Goal: Information Seeking & Learning: Find specific fact

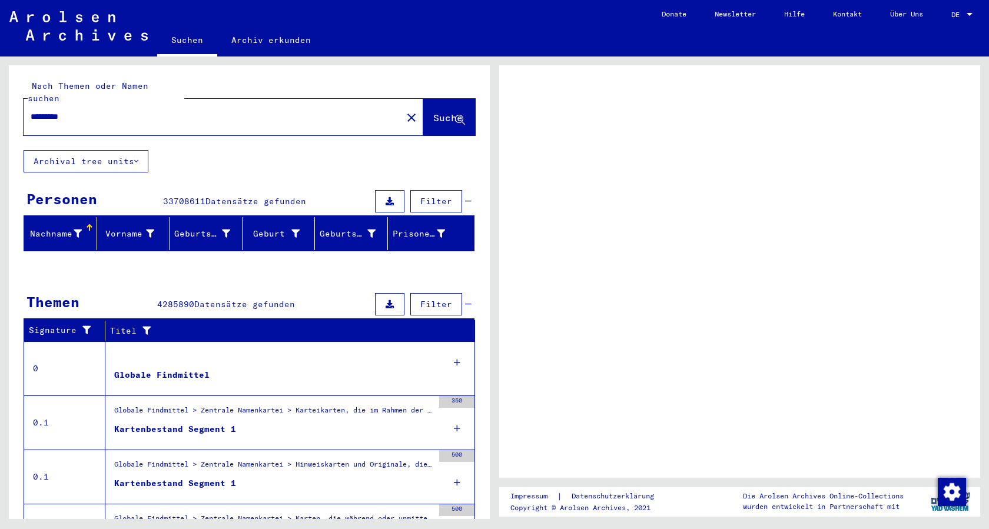
click at [143, 104] on div "*********" at bounding box center [210, 117] width 372 height 26
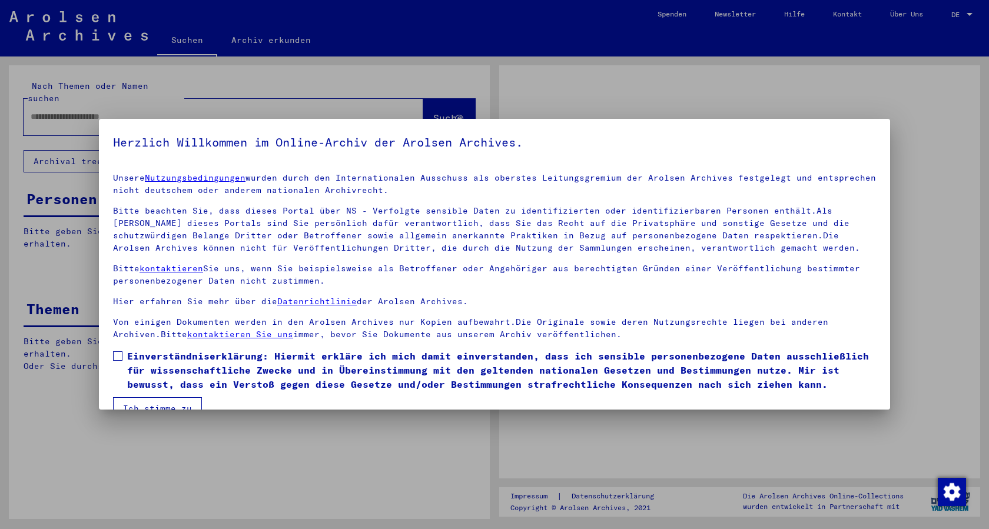
type input "*********"
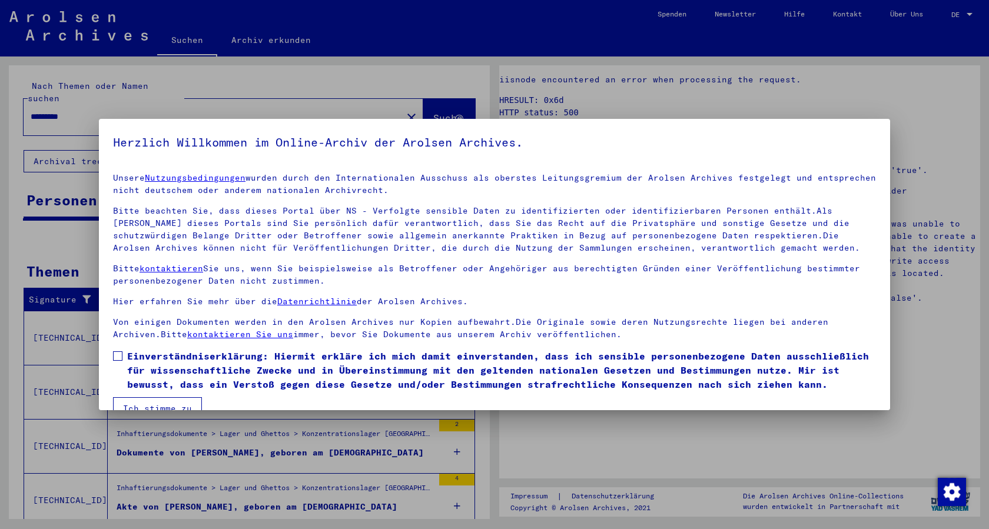
click at [117, 355] on span at bounding box center [117, 356] width 9 height 9
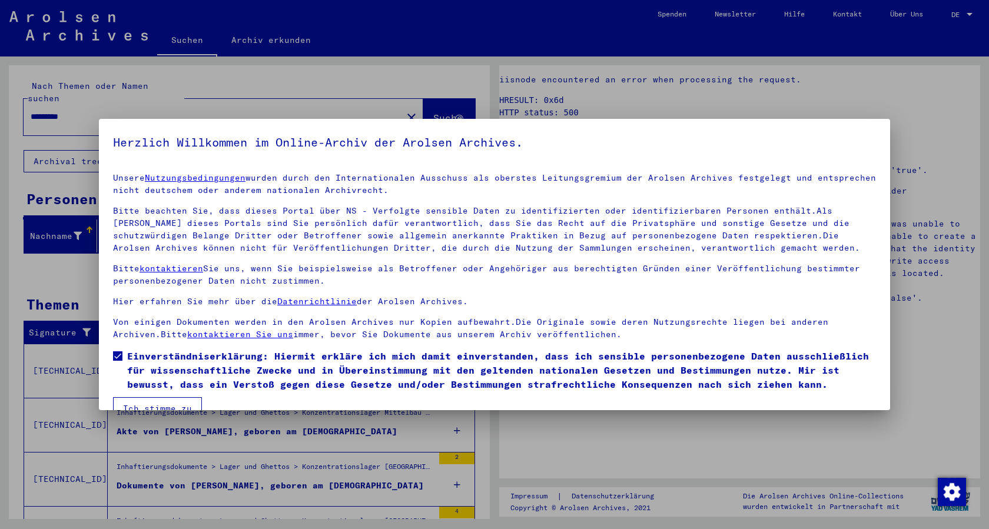
click at [171, 399] on button "Ich stimme zu" at bounding box center [157, 408] width 89 height 22
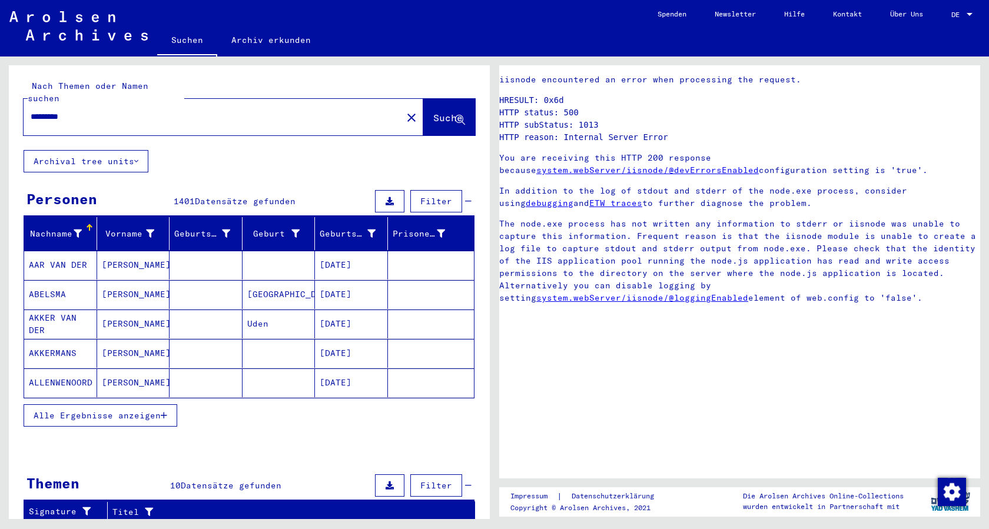
scroll to position [59, 0]
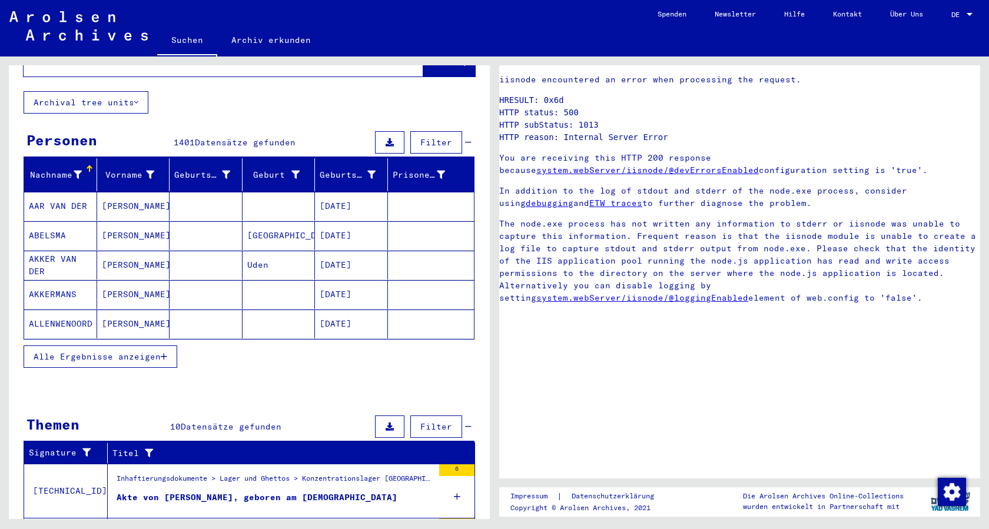
click at [154, 352] on span "Alle Ergebnisse anzeigen" at bounding box center [97, 357] width 127 height 11
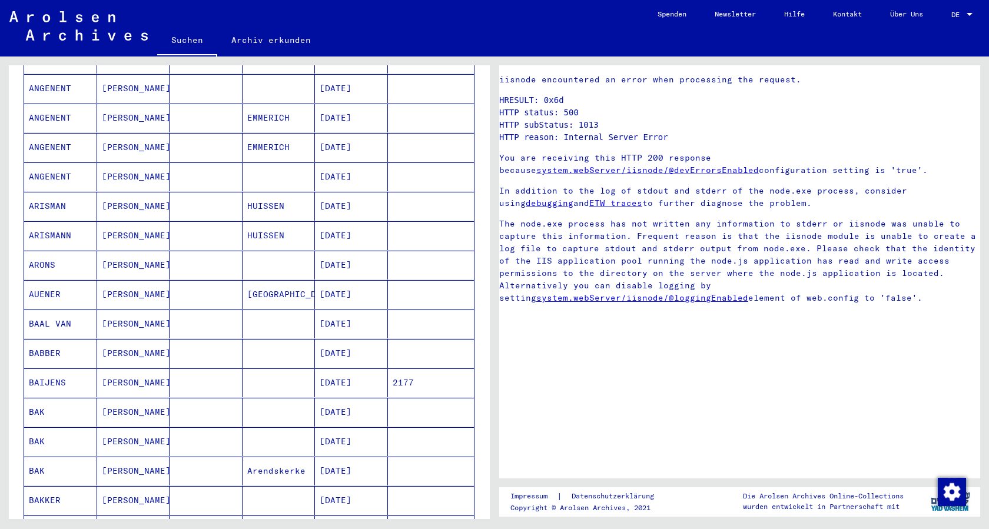
scroll to position [0, 0]
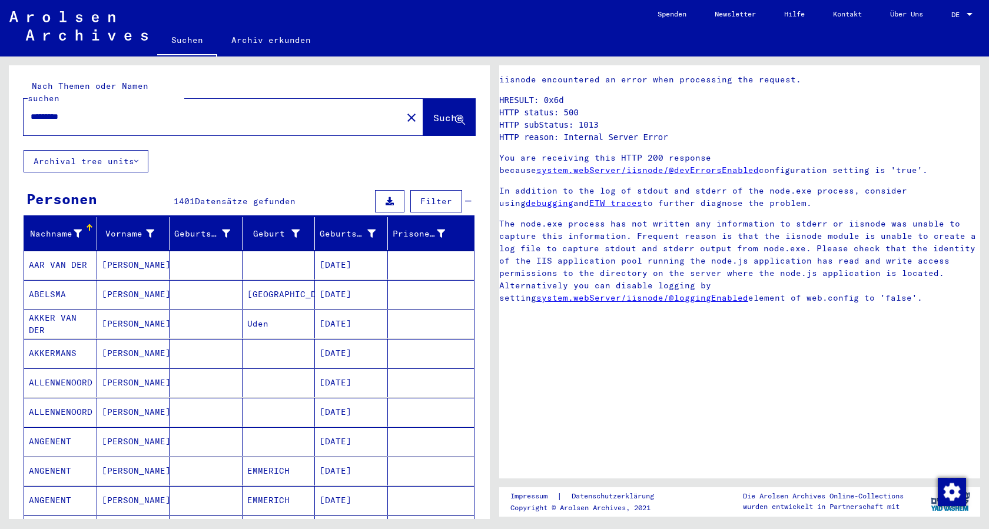
click at [77, 230] on icon at bounding box center [78, 234] width 8 height 8
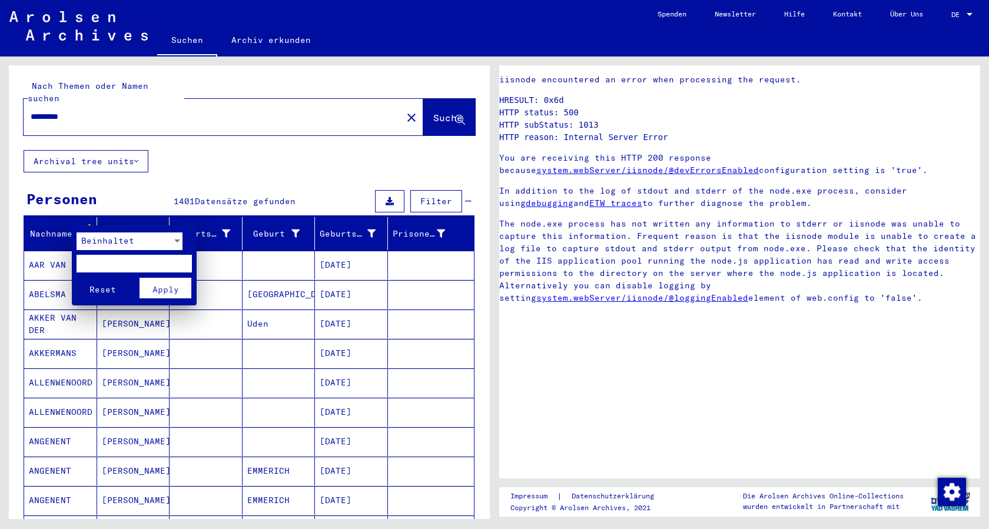
click at [128, 264] on input "text" at bounding box center [134, 264] width 115 height 18
type input "****"
click at [77, 278] on button "Reset" at bounding box center [103, 288] width 52 height 21
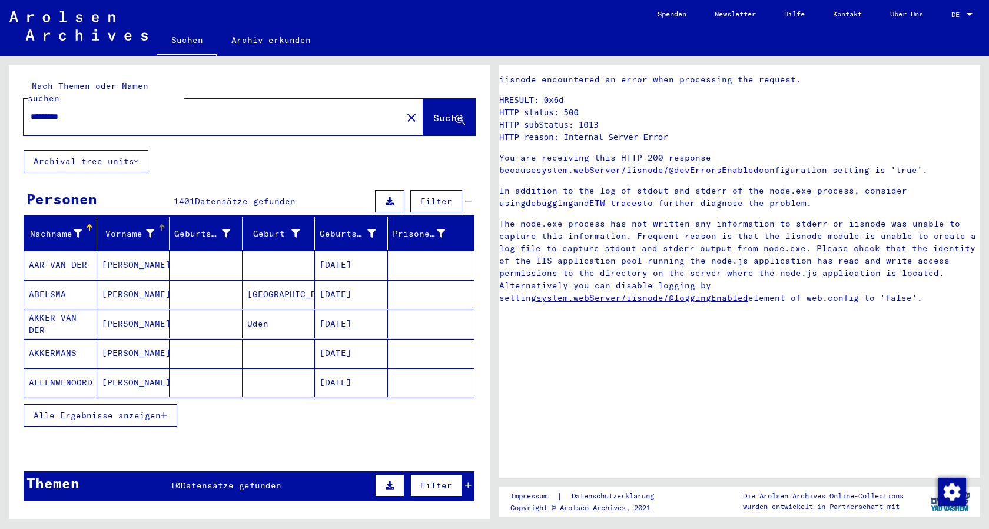
click at [148, 230] on icon at bounding box center [150, 234] width 8 height 8
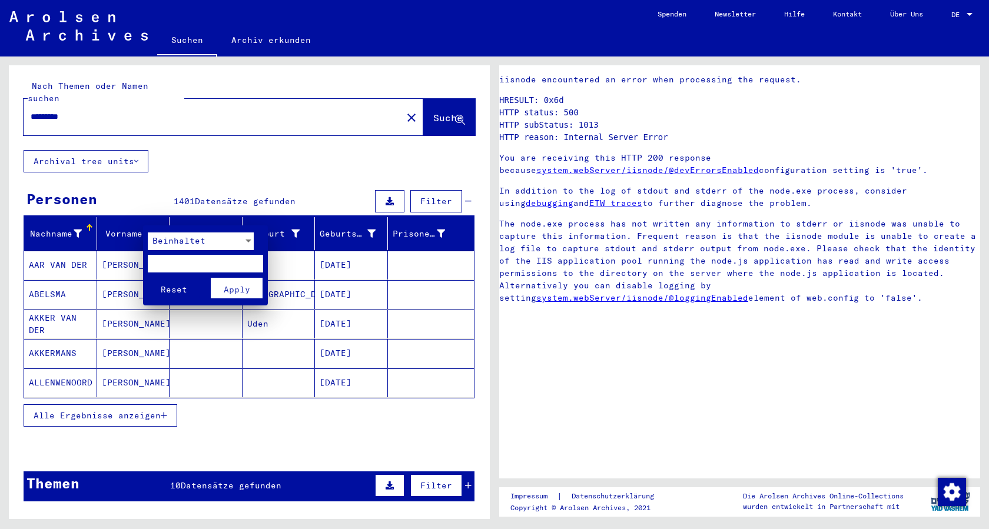
click at [174, 263] on input "text" at bounding box center [205, 264] width 115 height 18
type input "****"
click at [244, 286] on span "Apply" at bounding box center [237, 289] width 26 height 11
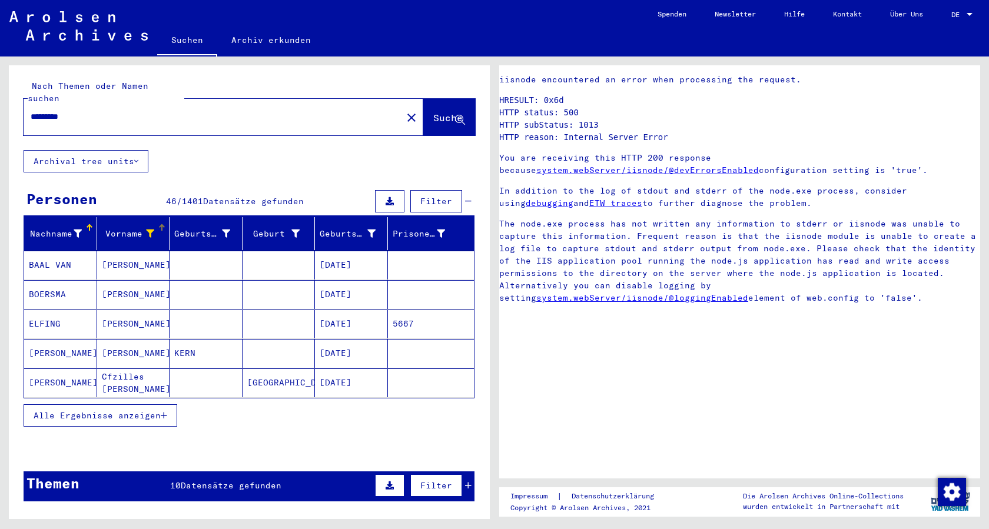
click at [97, 410] on span "Alle Ergebnisse anzeigen" at bounding box center [97, 415] width 127 height 11
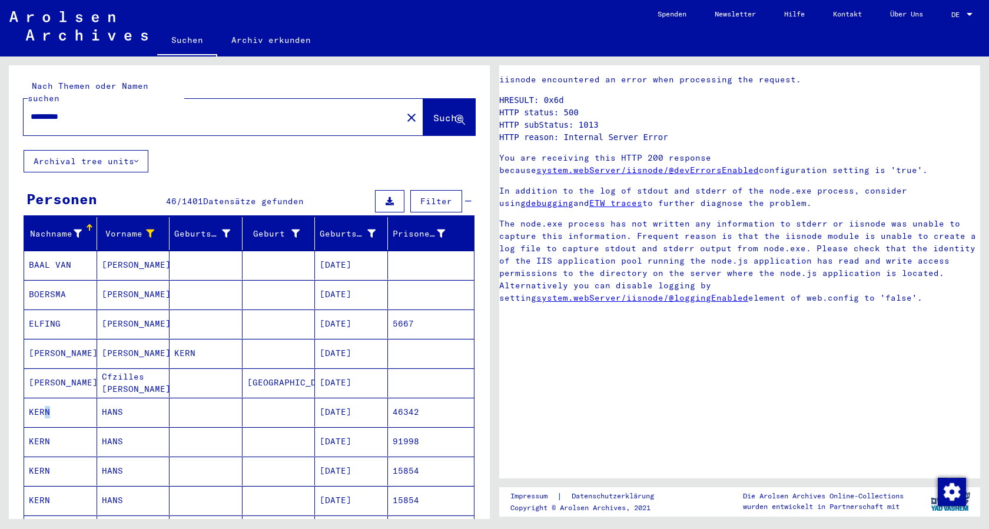
click at [42, 398] on mat-cell "KERN" at bounding box center [60, 412] width 73 height 29
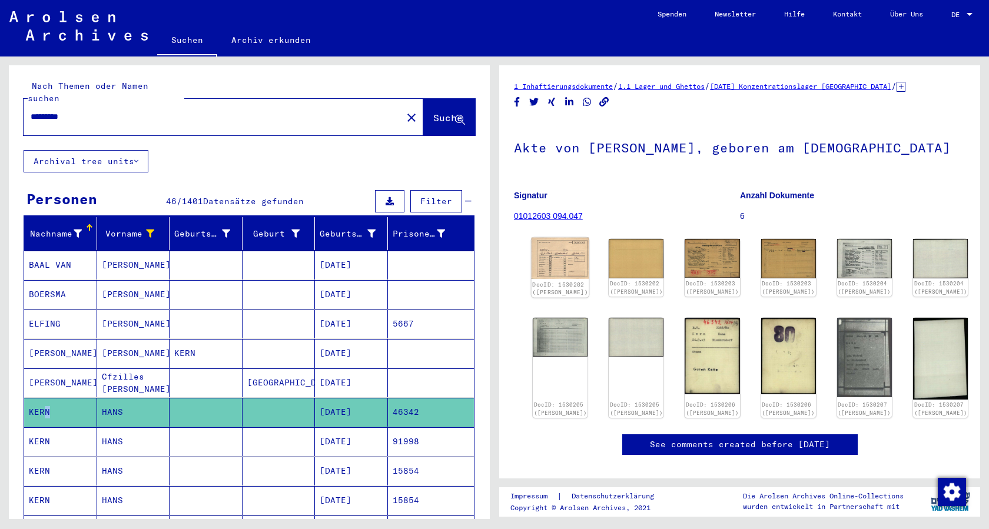
click at [551, 254] on img at bounding box center [561, 258] width 58 height 41
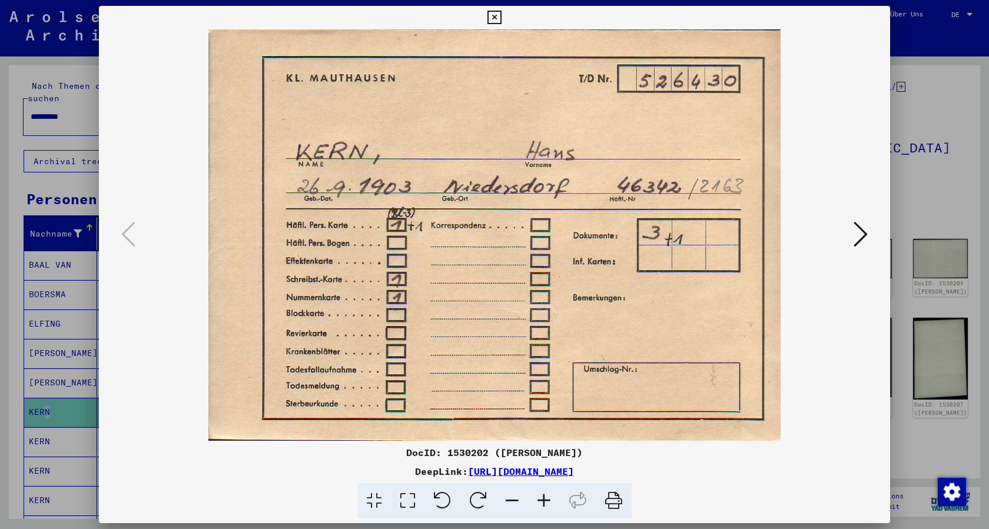
click at [868, 232] on button at bounding box center [860, 235] width 21 height 34
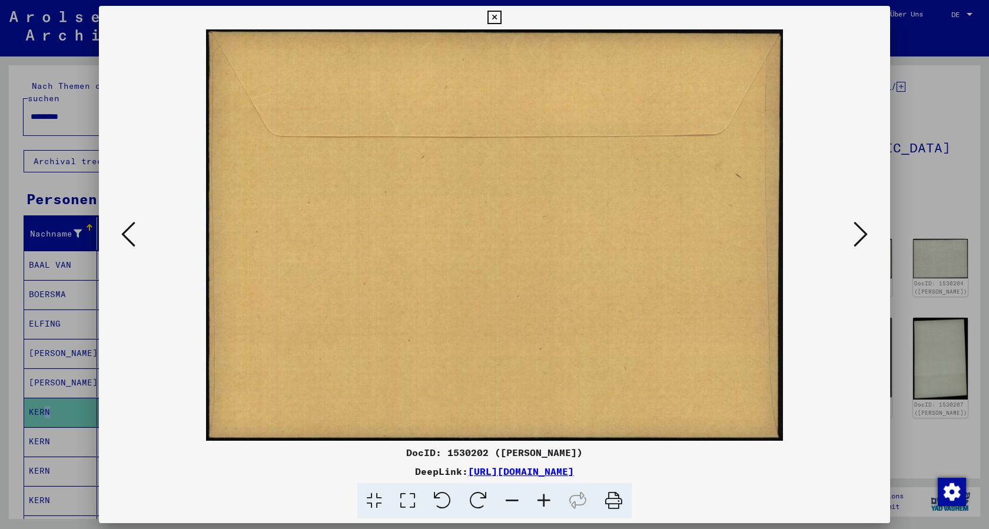
click at [868, 232] on button at bounding box center [860, 235] width 21 height 34
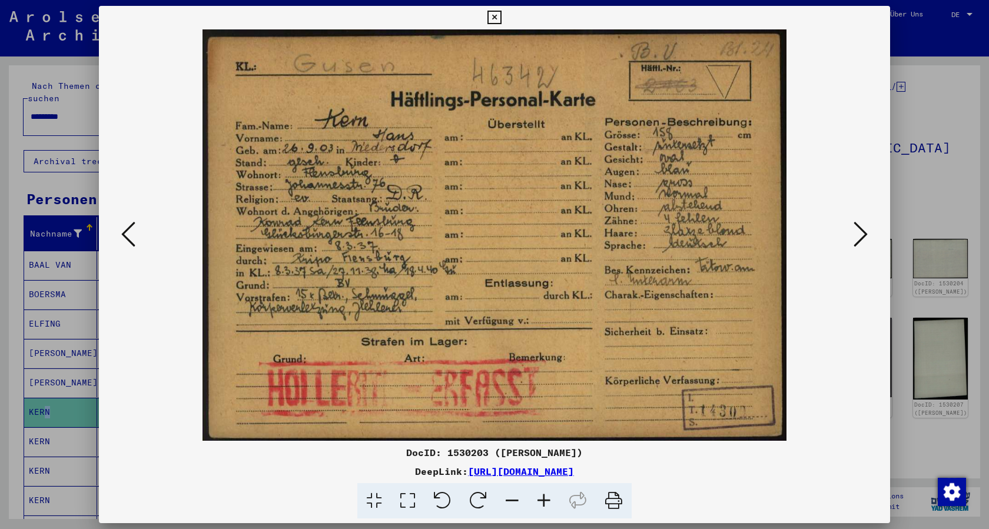
click at [868, 232] on button at bounding box center [860, 235] width 21 height 34
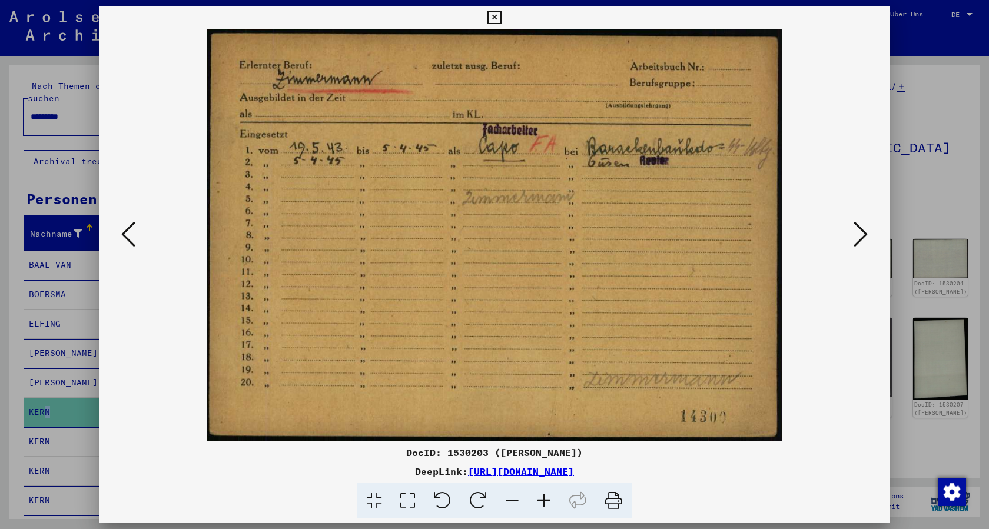
click at [868, 232] on button at bounding box center [860, 235] width 21 height 34
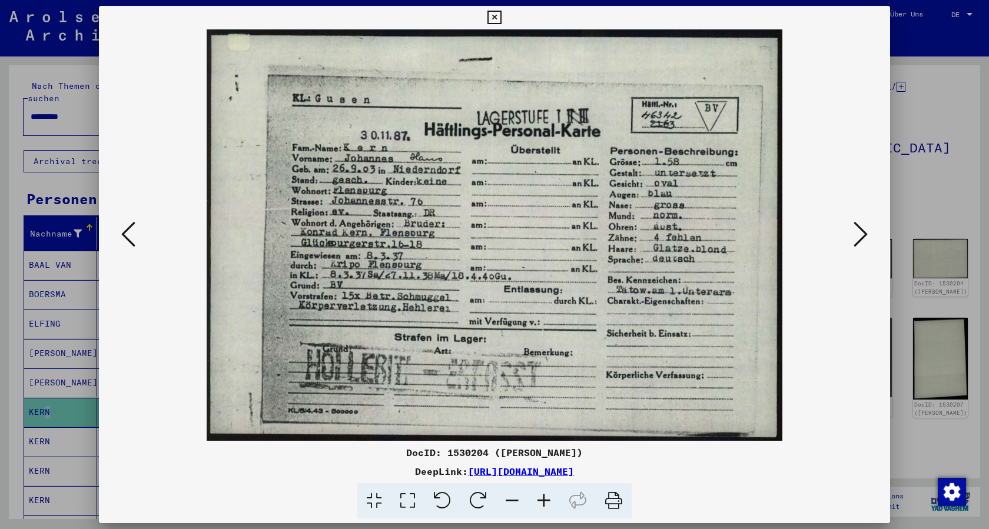
click at [497, 16] on icon at bounding box center [495, 18] width 14 height 14
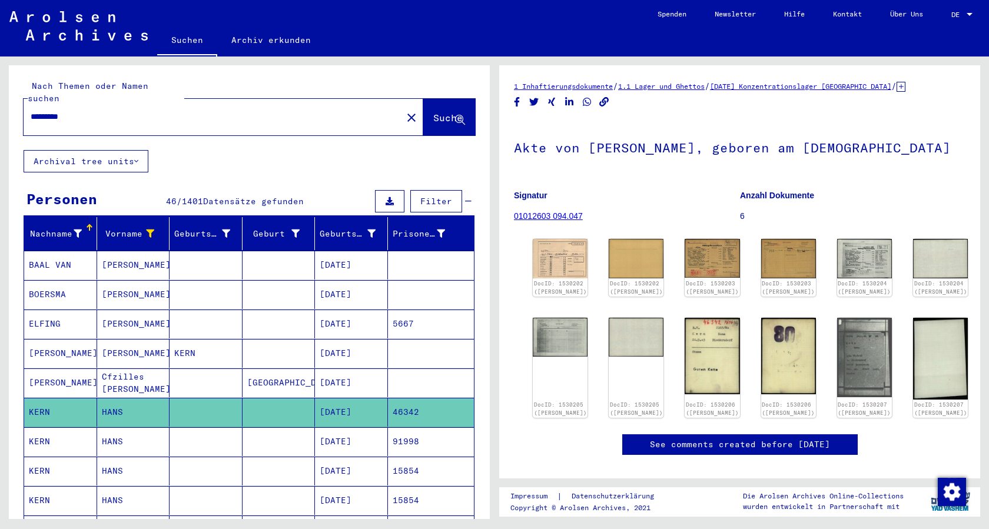
click at [65, 429] on mat-cell "KERN" at bounding box center [60, 442] width 73 height 29
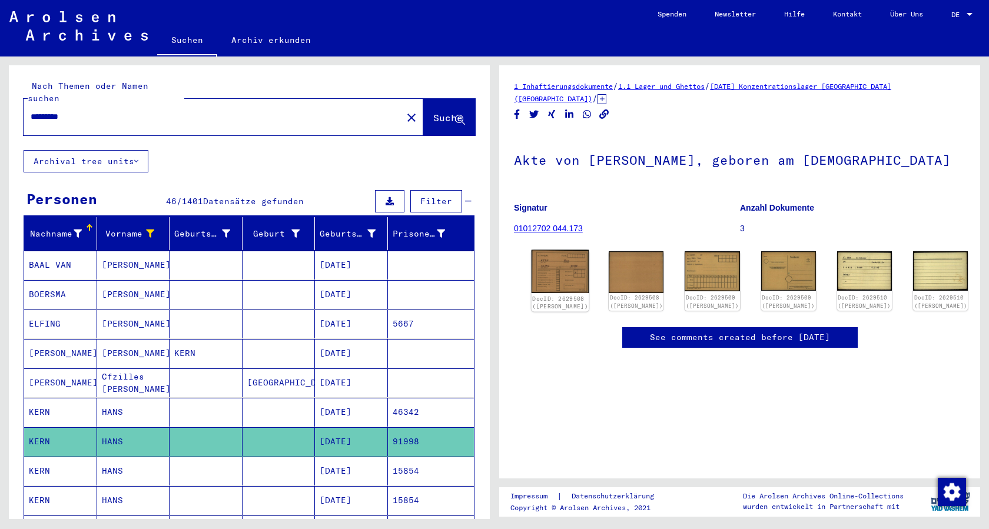
click at [558, 263] on img at bounding box center [561, 271] width 58 height 43
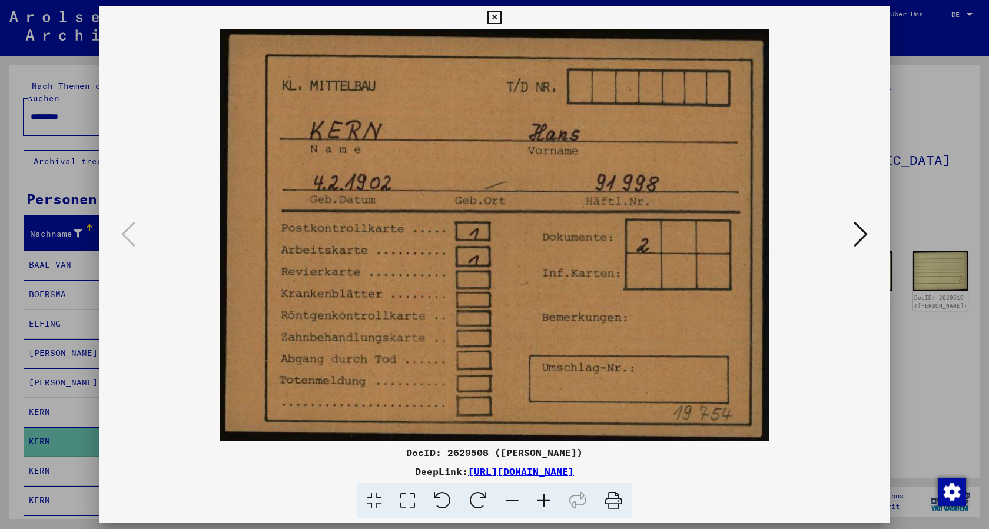
click at [864, 230] on icon at bounding box center [861, 234] width 14 height 28
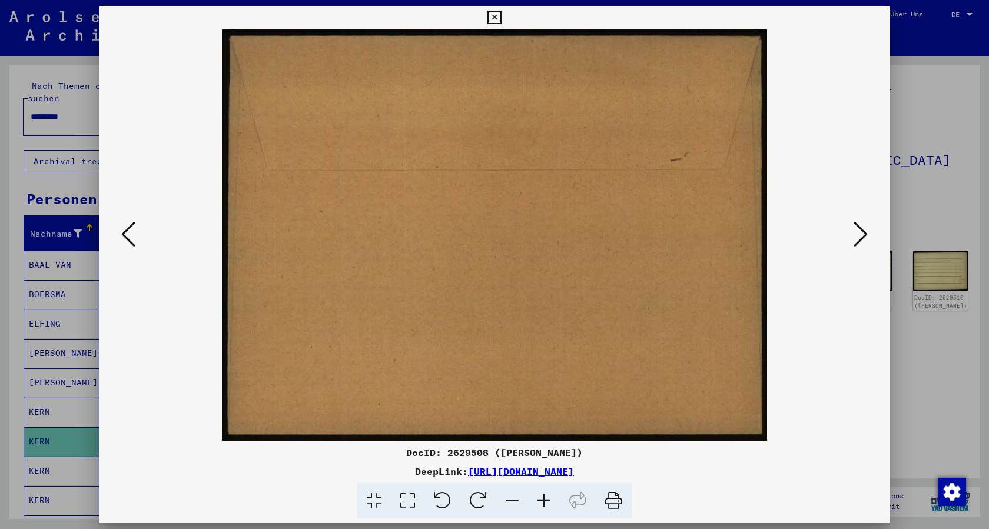
click at [864, 230] on icon at bounding box center [861, 234] width 14 height 28
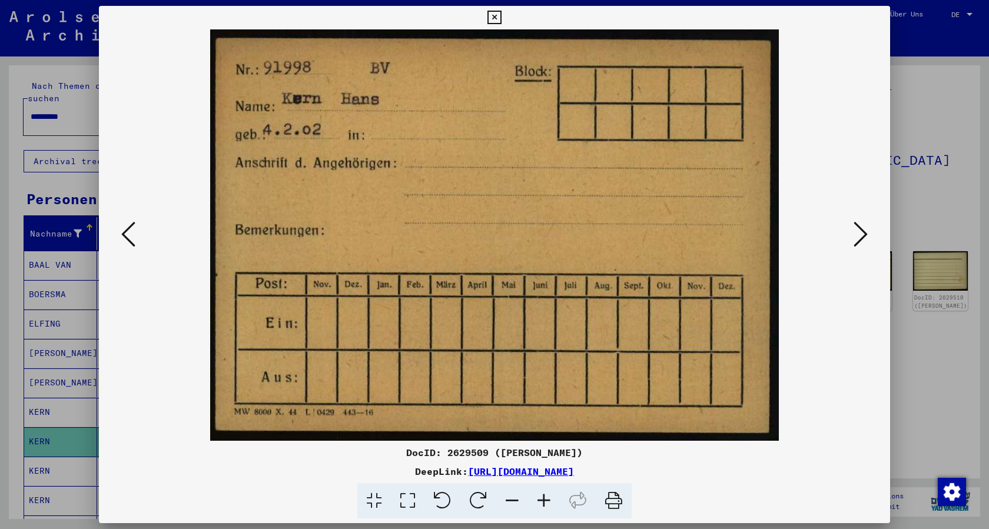
click at [864, 230] on icon at bounding box center [861, 234] width 14 height 28
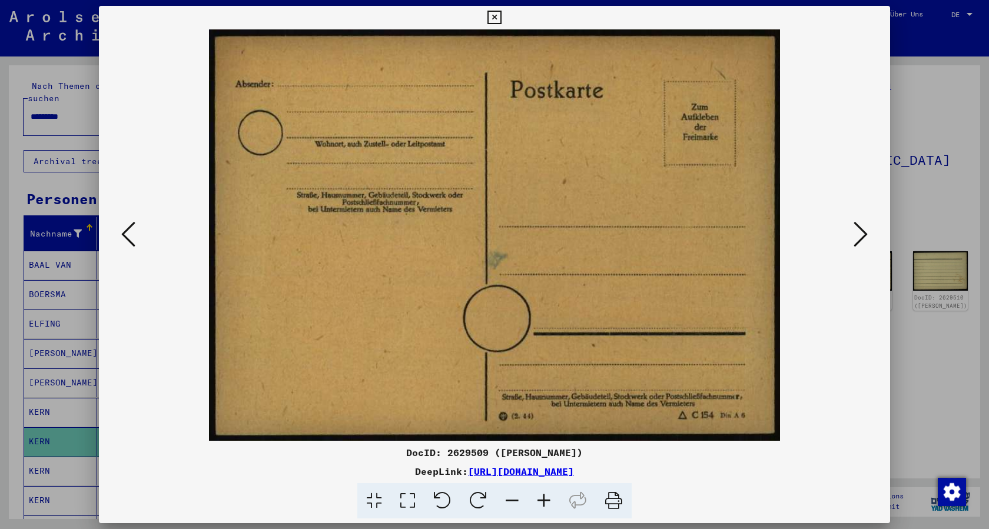
click at [864, 230] on icon at bounding box center [861, 234] width 14 height 28
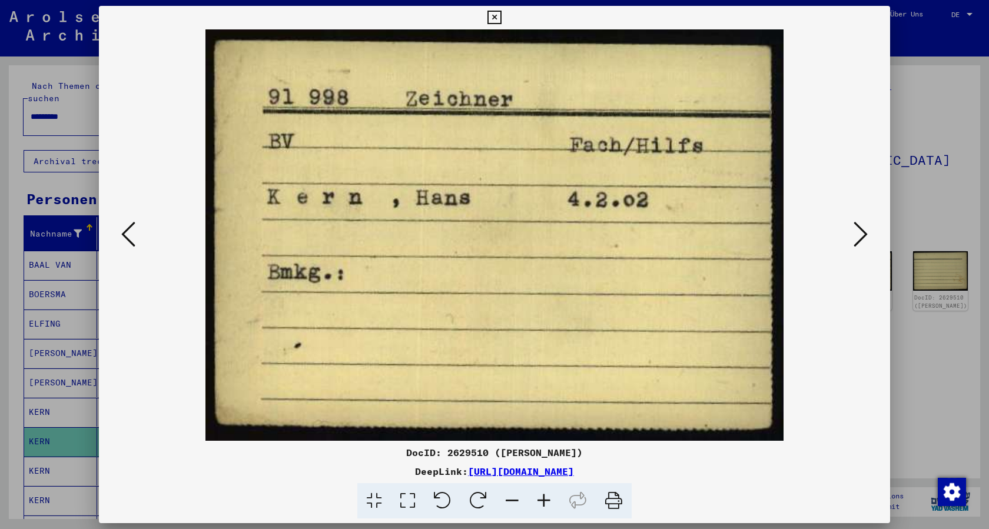
click at [864, 230] on icon at bounding box center [861, 234] width 14 height 28
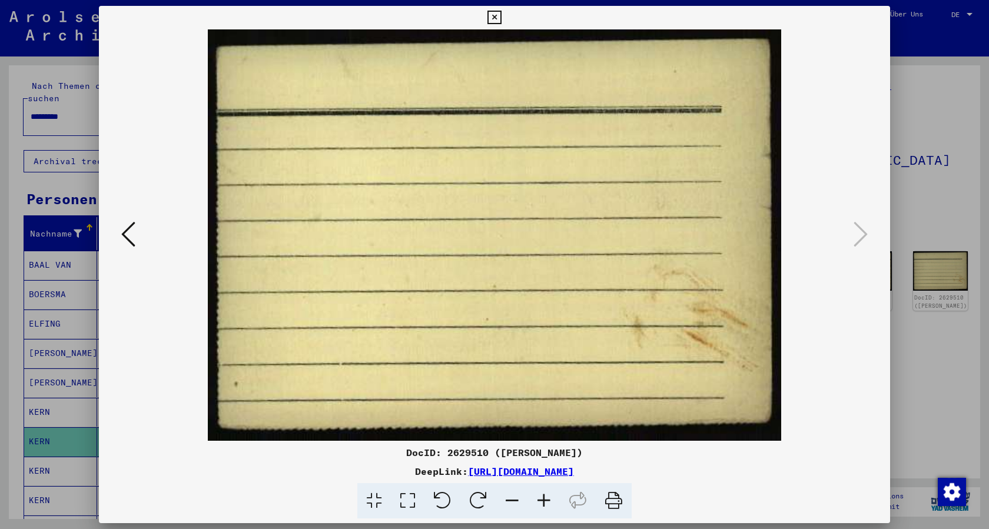
click at [493, 18] on icon at bounding box center [495, 18] width 14 height 14
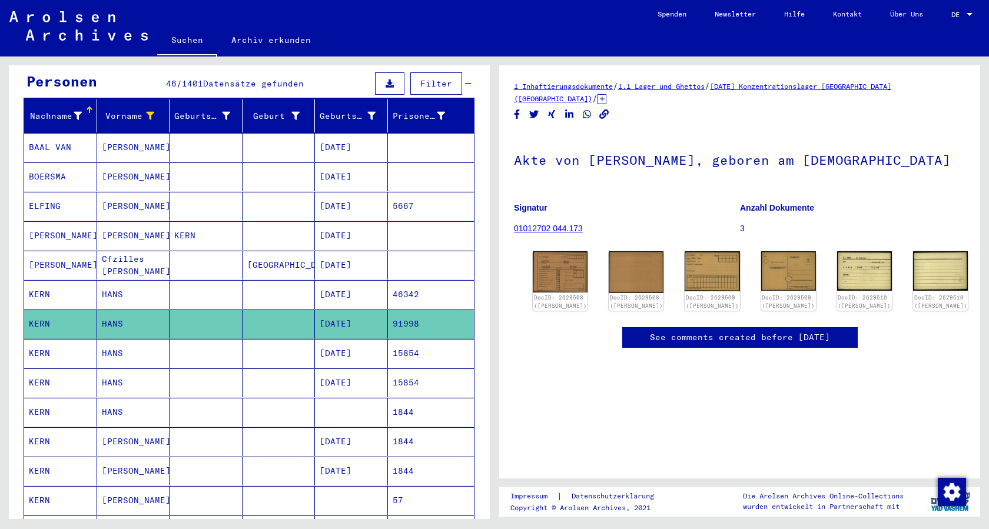
scroll to position [177, 0]
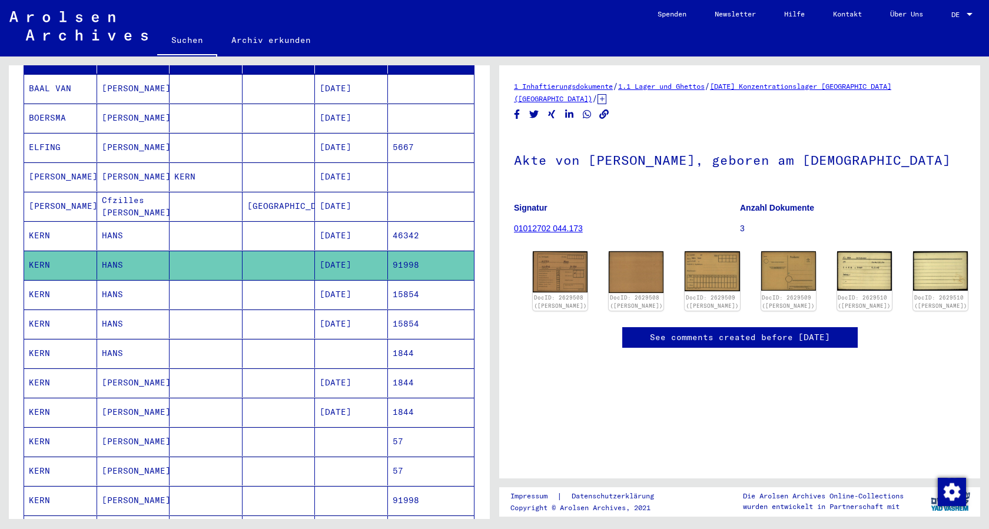
click at [44, 280] on mat-cell "KERN" at bounding box center [60, 294] width 73 height 29
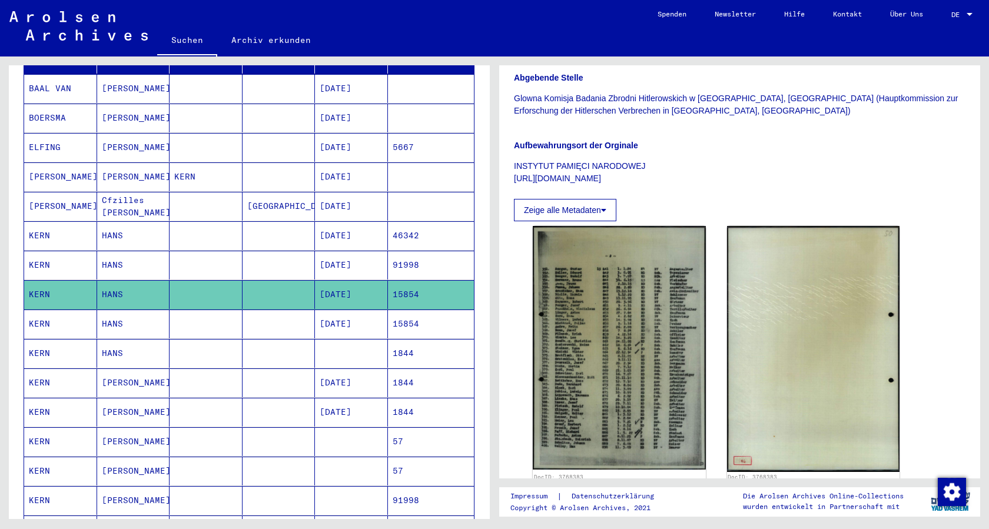
scroll to position [236, 0]
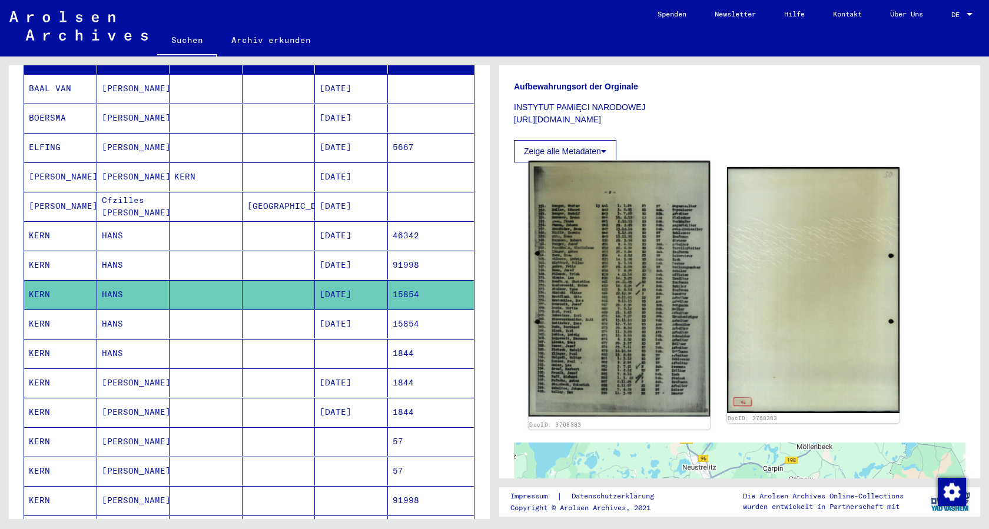
click at [621, 266] on img at bounding box center [619, 289] width 181 height 256
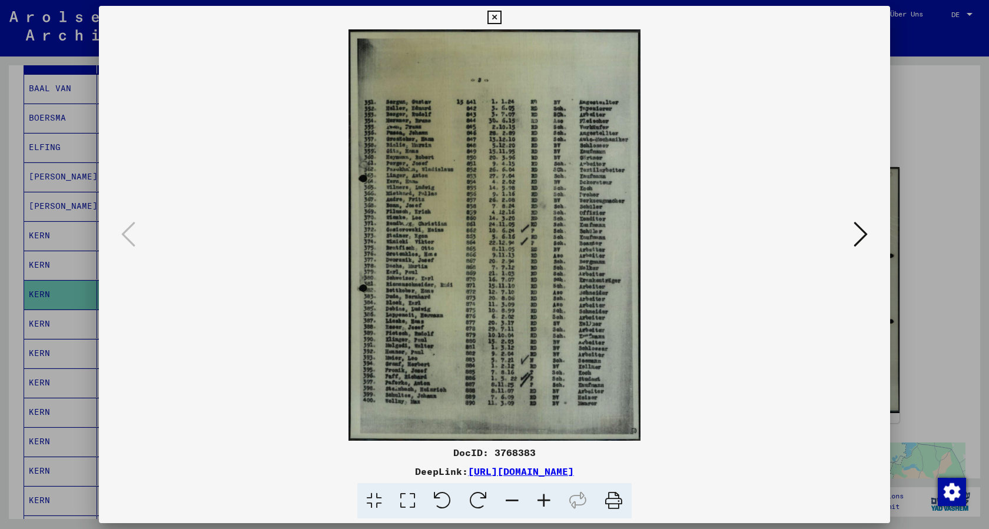
click at [495, 15] on icon at bounding box center [495, 18] width 14 height 14
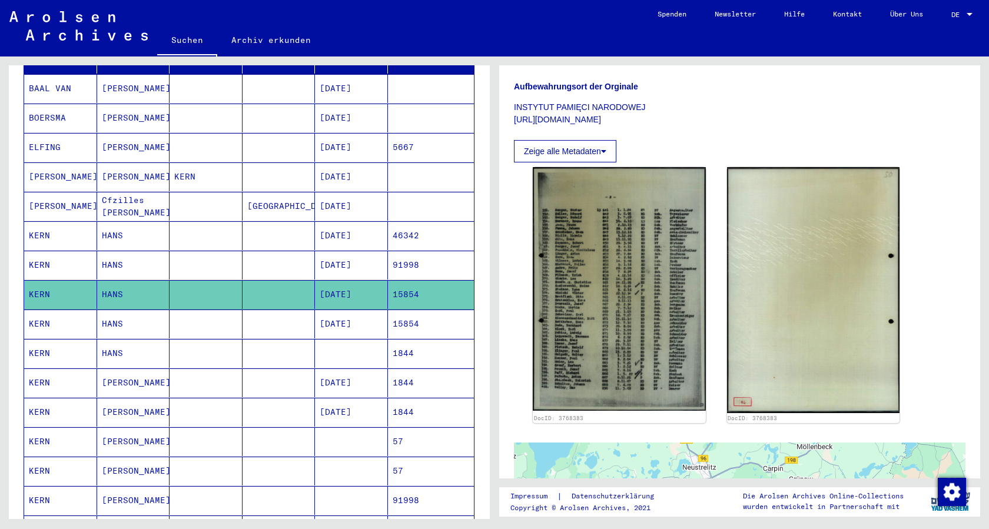
click at [49, 311] on mat-cell "KERN" at bounding box center [60, 324] width 73 height 29
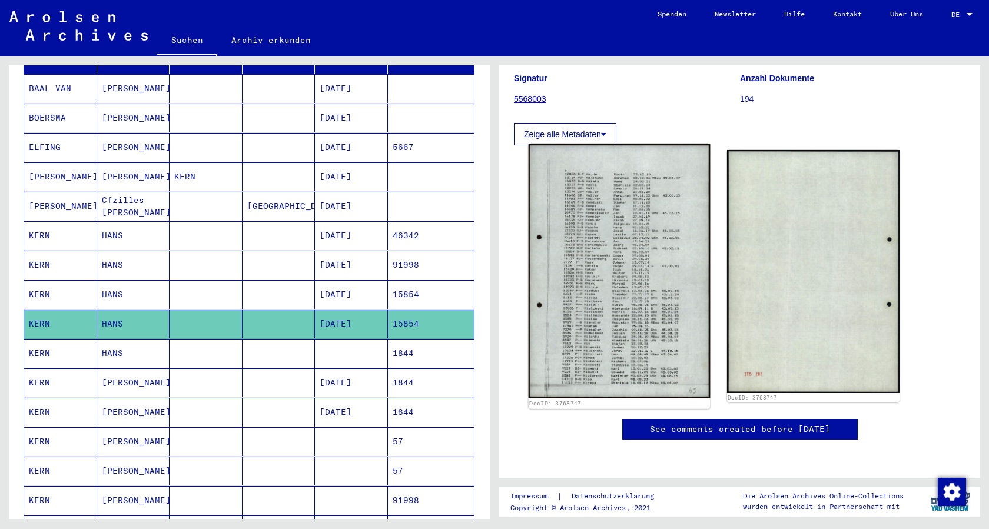
scroll to position [177, 0]
click at [625, 180] on img at bounding box center [619, 271] width 181 height 255
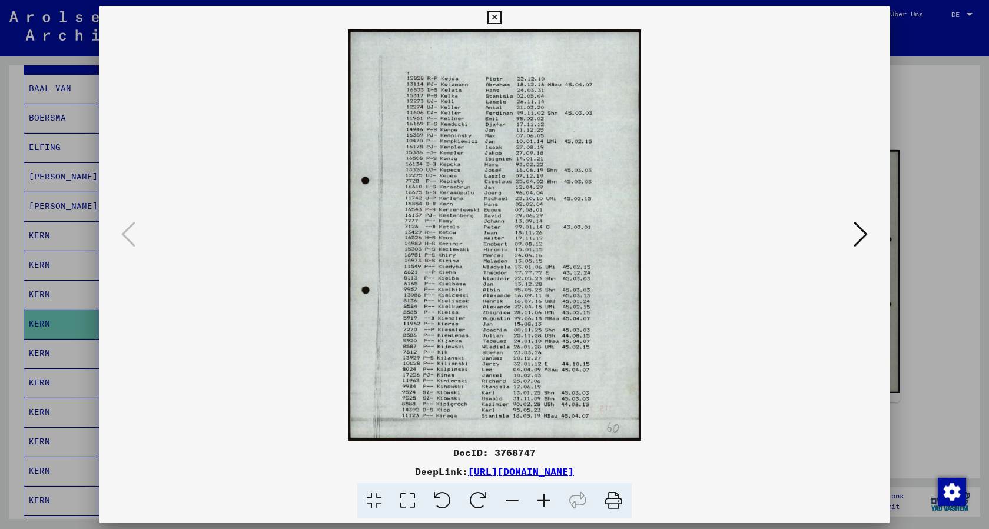
click at [502, 16] on button at bounding box center [494, 18] width 21 height 24
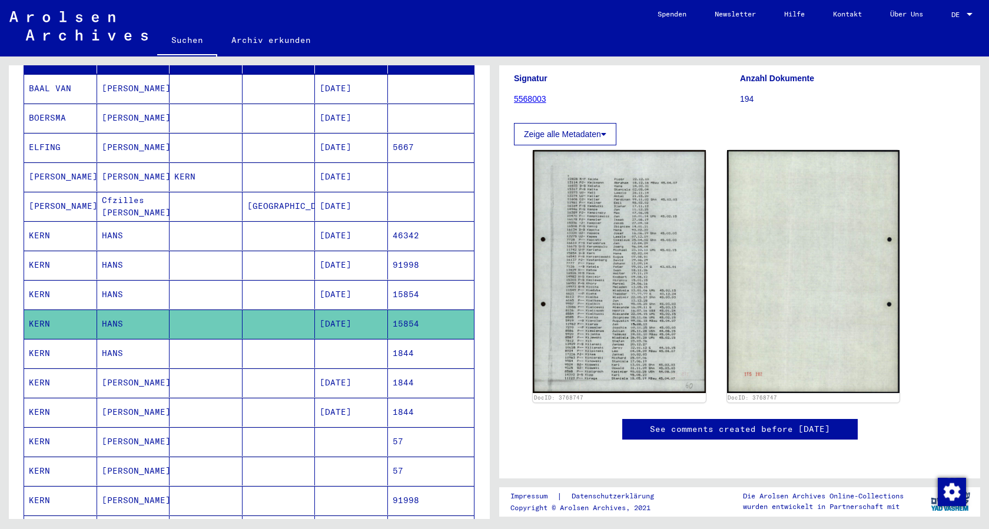
click at [36, 339] on mat-cell "KERN" at bounding box center [60, 353] width 73 height 29
